Goal: Feedback & Contribution: Submit feedback/report problem

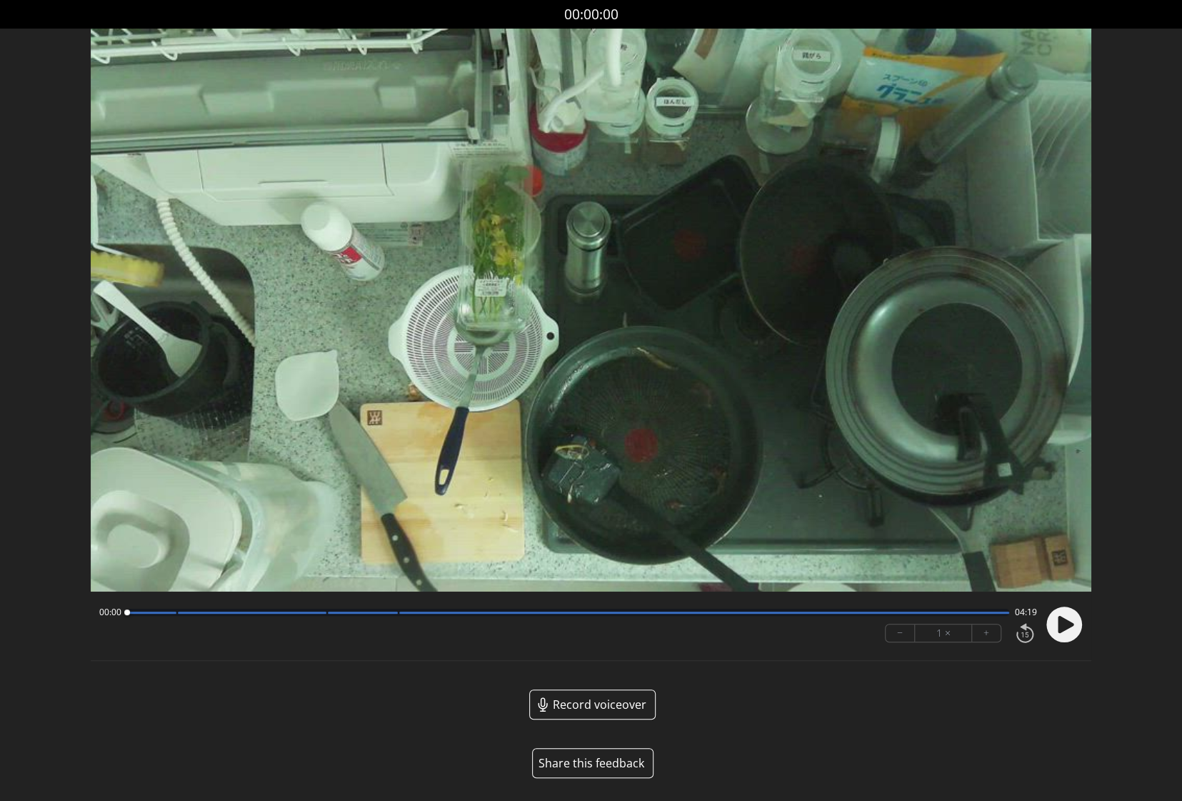
click at [588, 763] on button "Share this feedback" at bounding box center [592, 763] width 121 height 30
